Goal: Complete application form

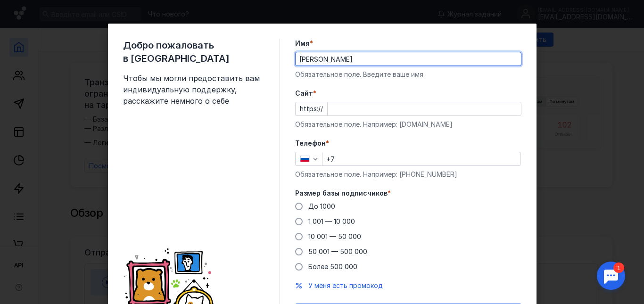
drag, startPoint x: 355, startPoint y: 60, endPoint x: 315, endPoint y: 57, distance: 39.7
click at [315, 57] on input "[PERSON_NAME]" at bounding box center [408, 58] width 225 height 13
type input "Tunar"
click at [338, 119] on div "Cайт * https:// Обязательное поле. Например: [DOMAIN_NAME]" at bounding box center [408, 109] width 226 height 41
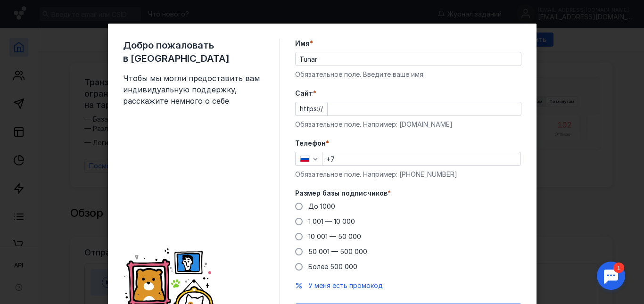
click at [341, 101] on div "Cайт * https:// Обязательное поле. Например: [DOMAIN_NAME]" at bounding box center [408, 109] width 226 height 41
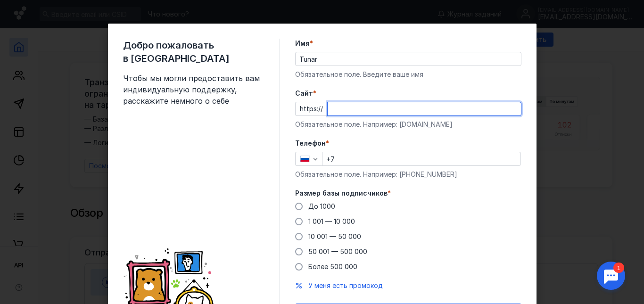
click at [341, 108] on input "Cайт *" at bounding box center [424, 108] width 193 height 13
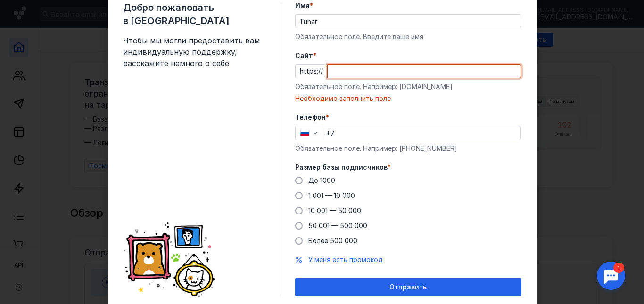
scroll to position [69, 0]
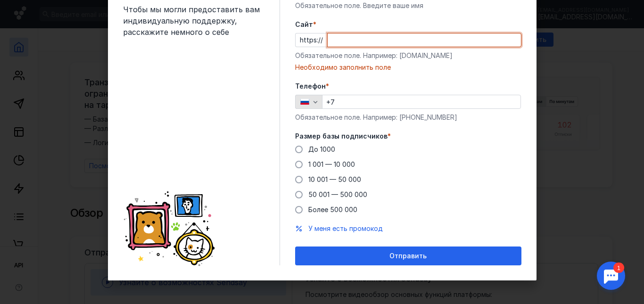
click at [312, 98] on icon "button" at bounding box center [316, 102] width 8 height 8
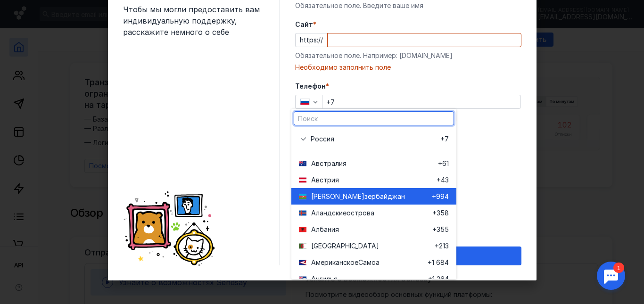
click at [364, 195] on span "зербайджан" at bounding box center [384, 196] width 41 height 9
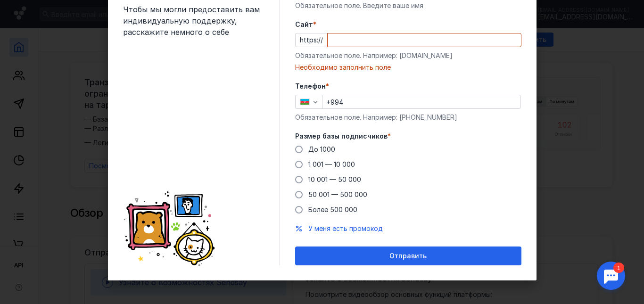
click at [350, 107] on input "+994" at bounding box center [421, 101] width 198 height 13
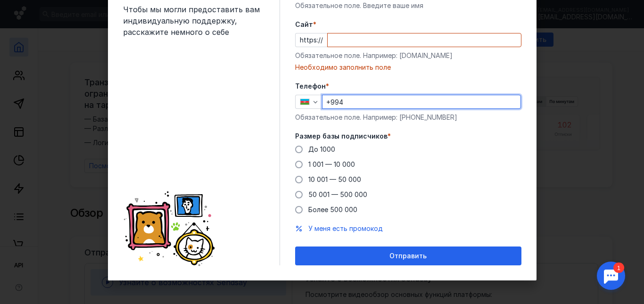
type input "[PHONE_NUMBER]"
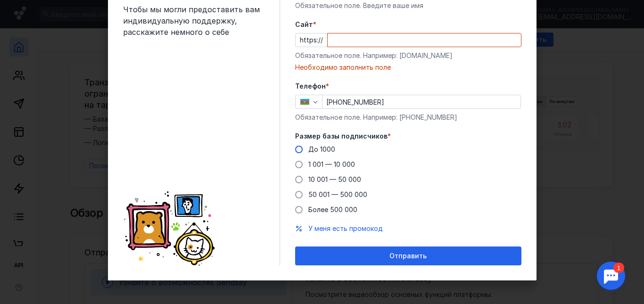
click at [308, 150] on span "До 1000" at bounding box center [321, 149] width 27 height 8
click at [0, 0] on input "До 1000" at bounding box center [0, 0] width 0 height 0
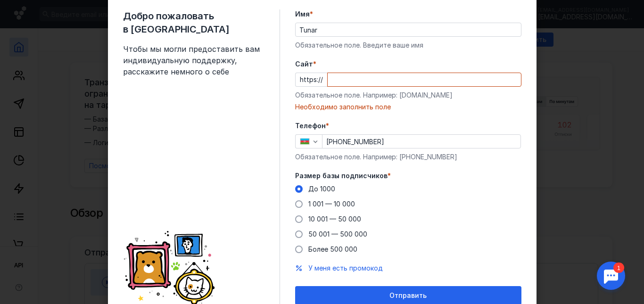
scroll to position [0, 0]
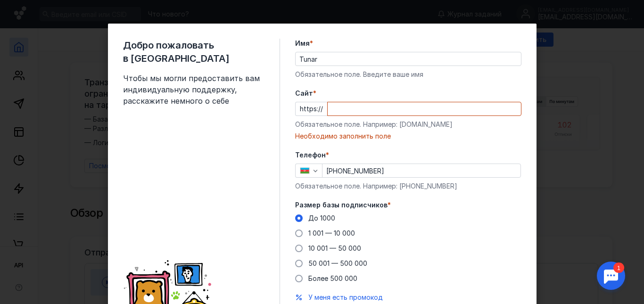
click at [355, 112] on input "Cайт *" at bounding box center [424, 108] width 193 height 13
paste input "[URL]"
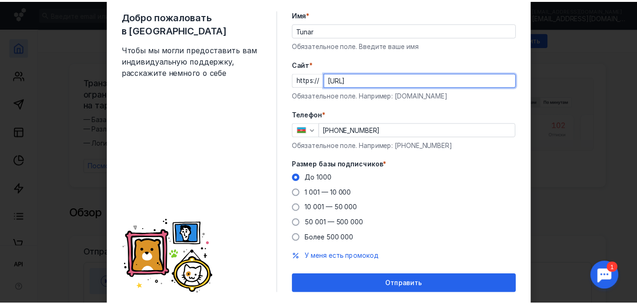
scroll to position [57, 0]
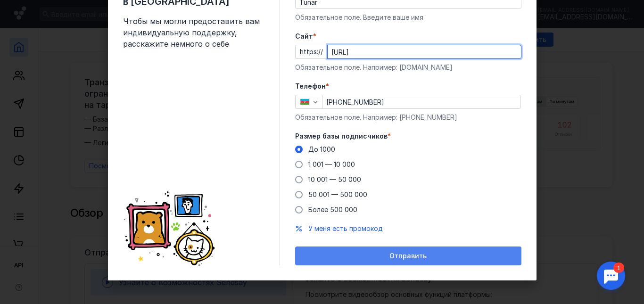
type input "[URL]"
click at [374, 247] on div "Отправить" at bounding box center [408, 256] width 226 height 19
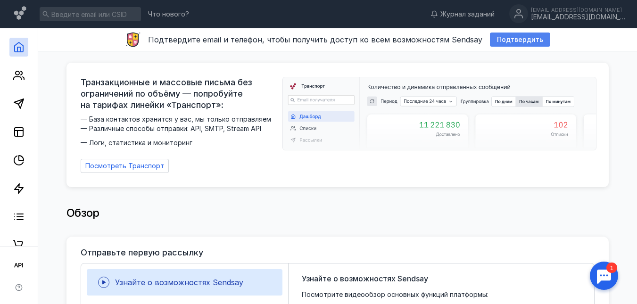
click at [511, 41] on span "Подтвердить" at bounding box center [520, 40] width 46 height 8
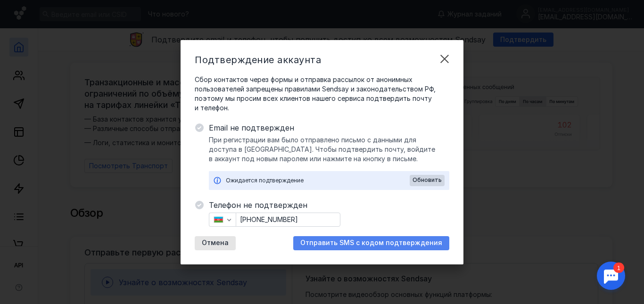
click at [319, 243] on span "Отправить SMS с кодом подтверждения" at bounding box center [371, 243] width 142 height 8
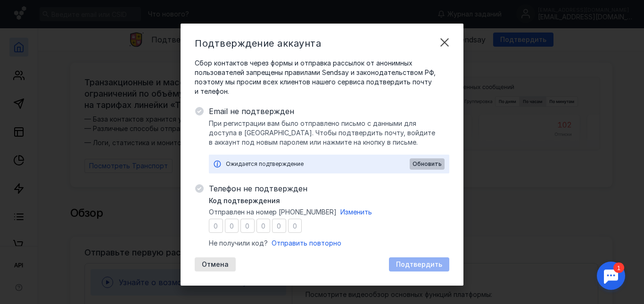
click at [419, 166] on span "Обновить" at bounding box center [426, 164] width 29 height 7
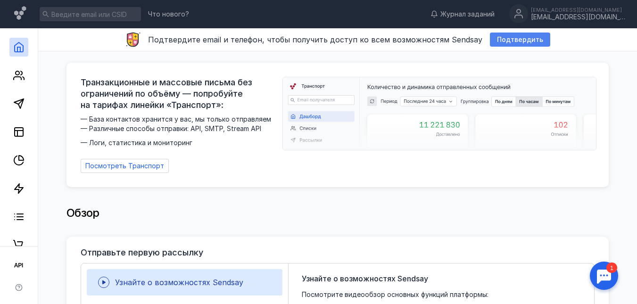
click at [512, 46] on div "Подтвердить" at bounding box center [520, 40] width 60 height 14
